Goal: Find specific page/section: Find specific page/section

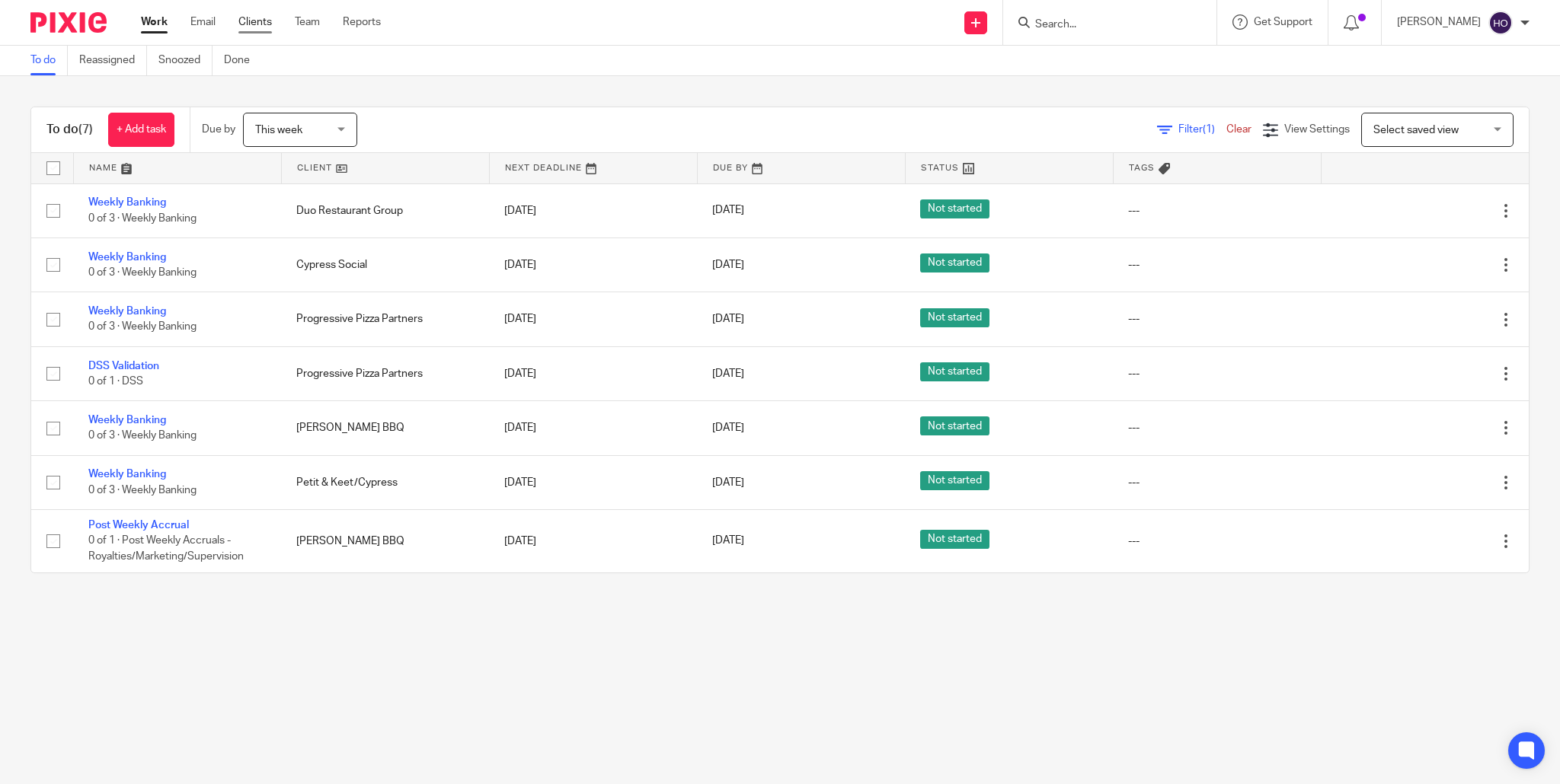
click at [249, 22] on link "Clients" at bounding box center [255, 22] width 34 height 15
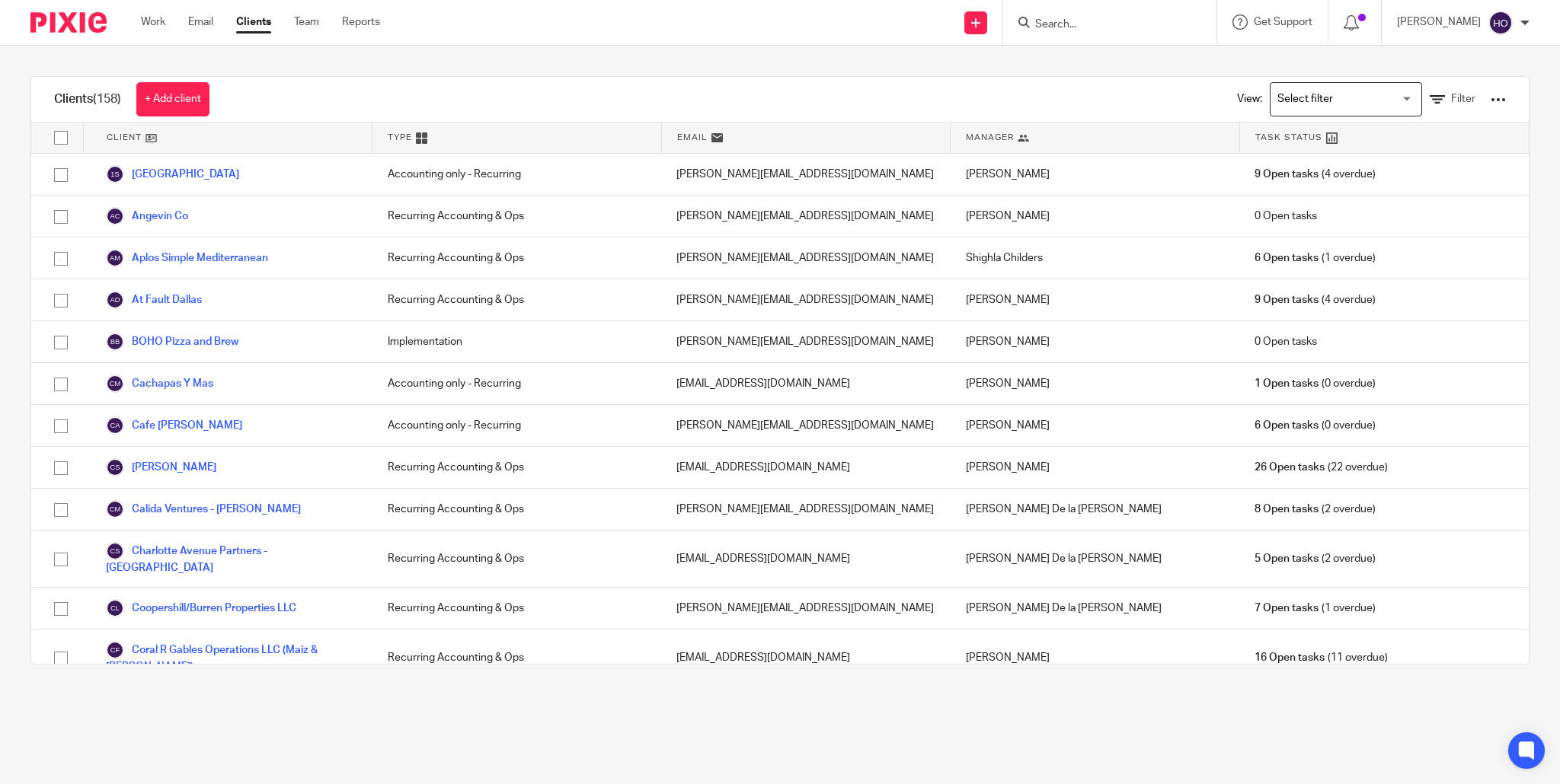
click at [1069, 24] on input "Search" at bounding box center [1102, 24] width 137 height 14
type input "gryffs"
click at [1112, 62] on link at bounding box center [1158, 78] width 257 height 60
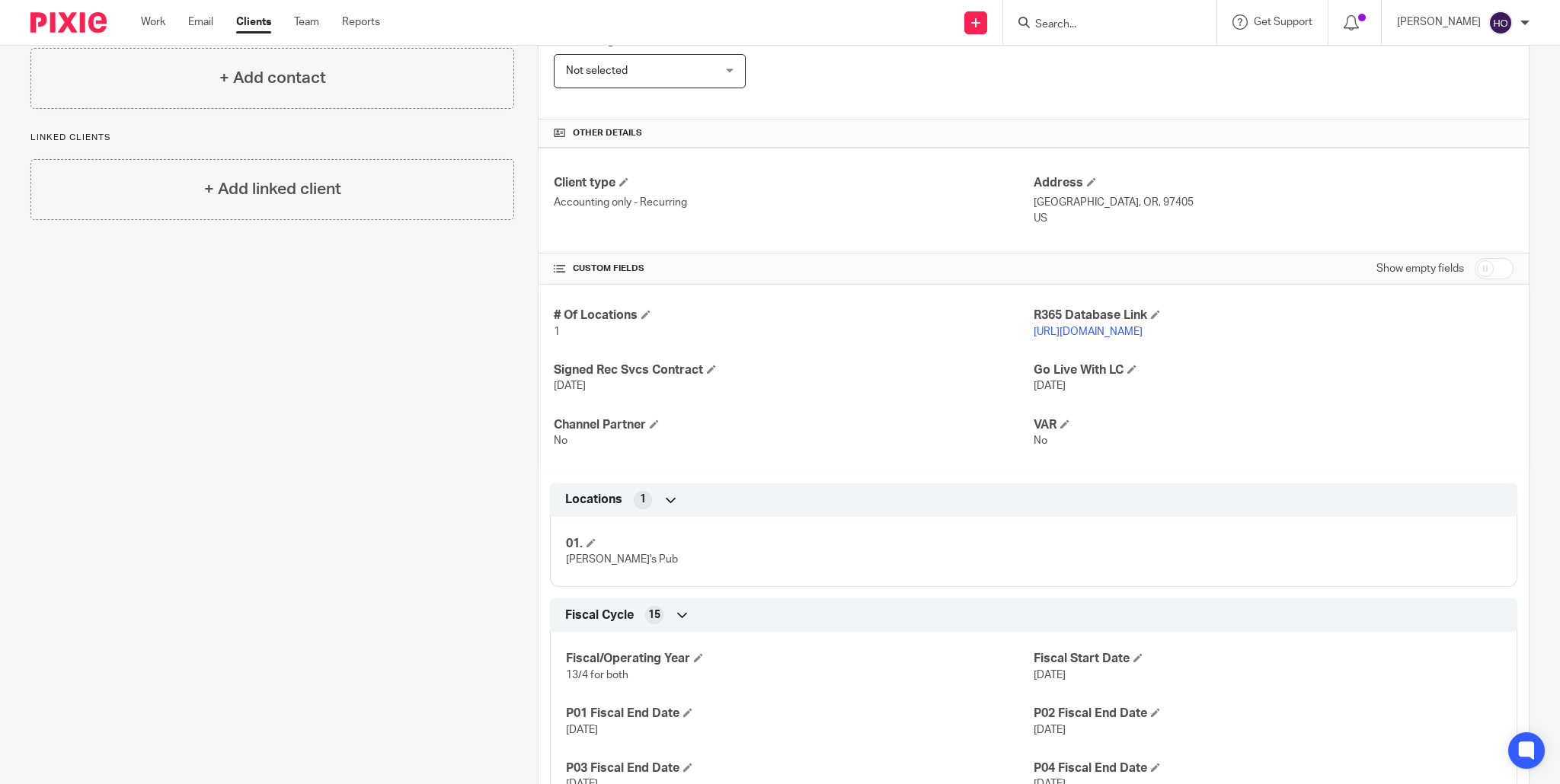
scroll to position [422, 0]
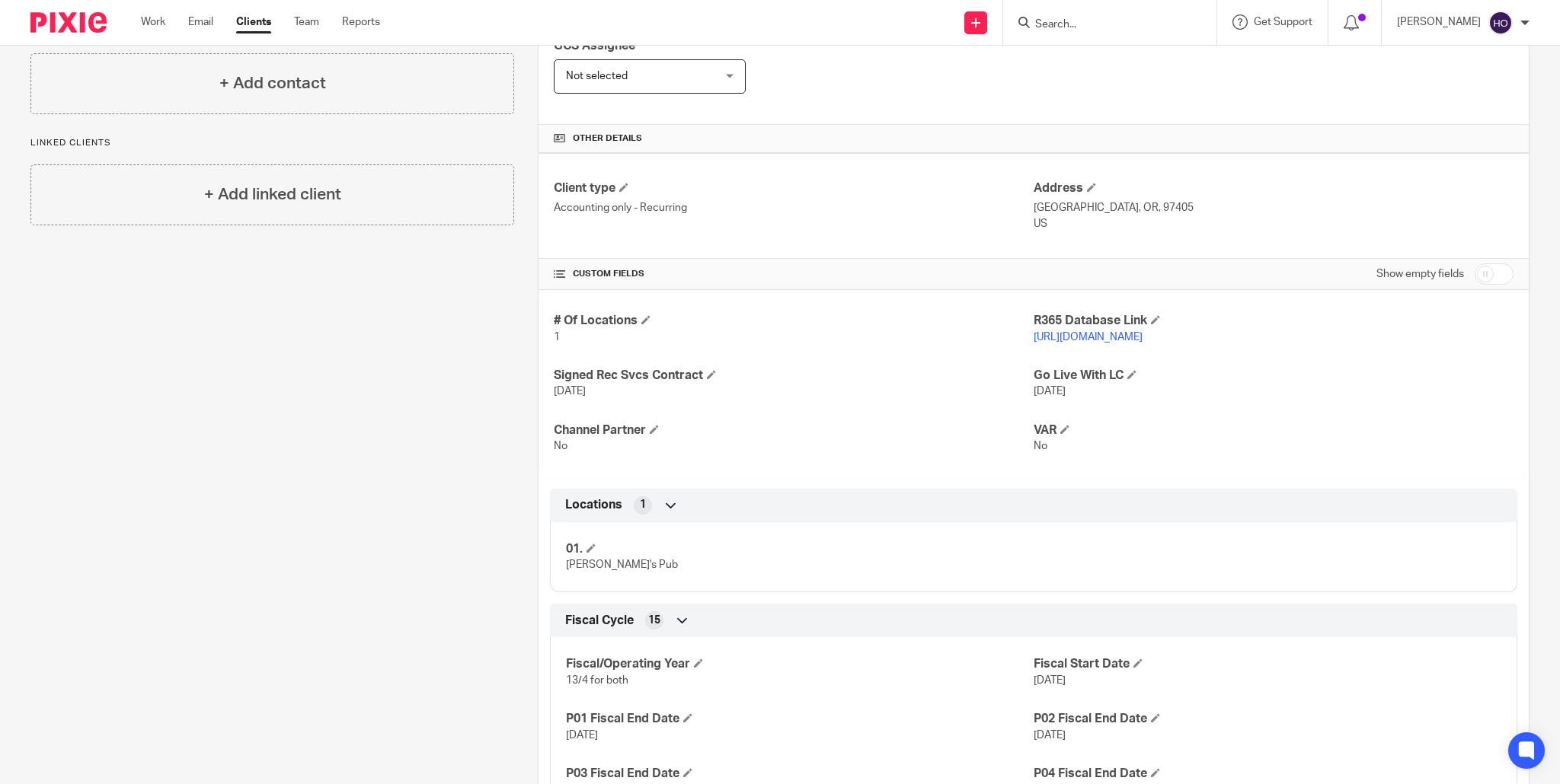
click at [1118, 336] on link "http://gryffspub.restaurant365.com" at bounding box center [1089, 336] width 109 height 10
click at [143, 20] on link "Work" at bounding box center [154, 22] width 25 height 15
